Goal: Information Seeking & Learning: Learn about a topic

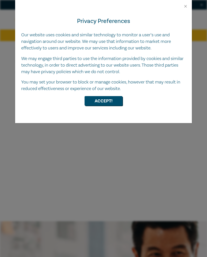
click at [116, 101] on button "Accept!" at bounding box center [103, 101] width 38 height 10
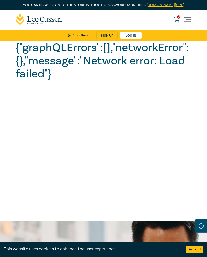
click at [189, 23] on span "Toggle navigation" at bounding box center [187, 20] width 8 height 8
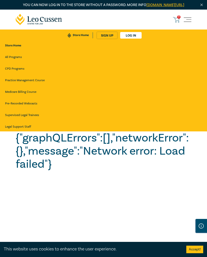
click at [21, 62] on link "All Programs" at bounding box center [103, 57] width 196 height 9
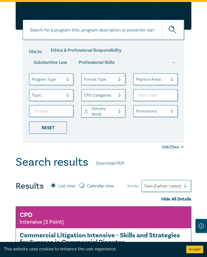
scroll to position [127, 0]
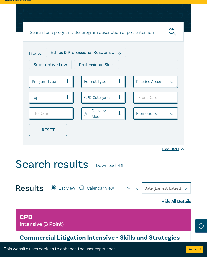
click at [98, 136] on ul "Program Type Format Type Practice Areas Topic CPD Categories Delivery Mode Prom…" at bounding box center [103, 106] width 156 height 60
click at [150, 136] on ul "Program Type Format Type Practice Areas Topic CPD Categories Delivery Mode Prom…" at bounding box center [103, 106] width 156 height 60
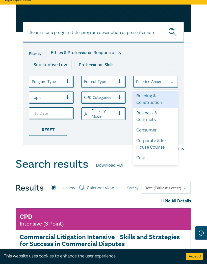
click at [190, 116] on div "Filter by: Ethics & Professional Responsibility Substantive Law Professional Sk…" at bounding box center [103, 75] width 181 height 141
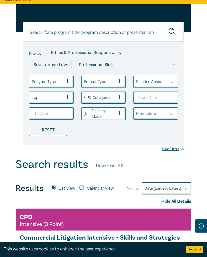
scroll to position [0, 0]
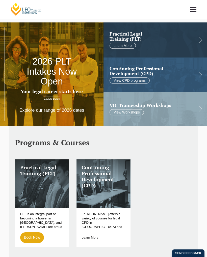
click at [193, 8] on link at bounding box center [193, 9] width 19 height 19
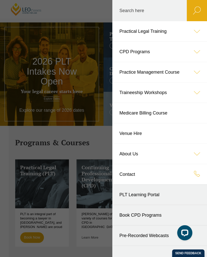
click at [197, 33] on icon at bounding box center [196, 31] width 20 height 20
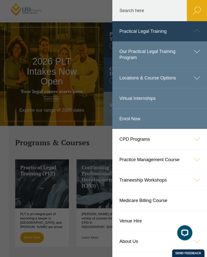
click at [197, 51] on icon at bounding box center [196, 51] width 20 height 20
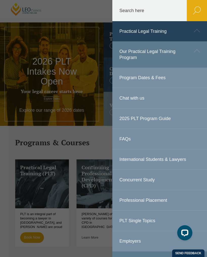
click at [195, 53] on icon at bounding box center [196, 51] width 20 height 20
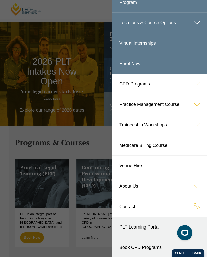
scroll to position [55, 0]
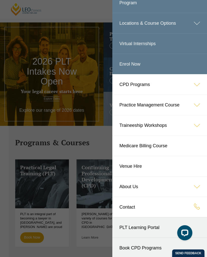
click at [191, 87] on icon at bounding box center [196, 84] width 20 height 20
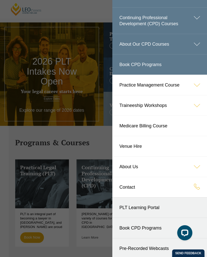
scroll to position [77, 0]
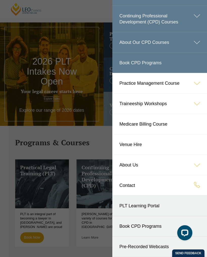
click at [195, 85] on icon at bounding box center [196, 83] width 20 height 20
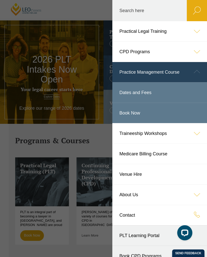
scroll to position [2, 0]
